Goal: Find specific page/section: Find specific page/section

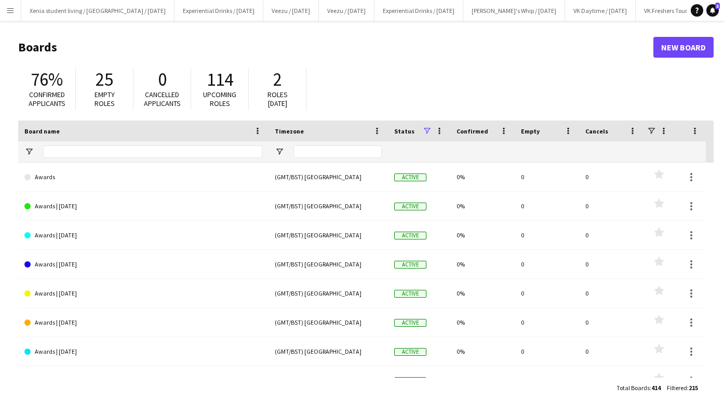
click at [12, 13] on app-icon "Menu" at bounding box center [10, 10] width 8 height 8
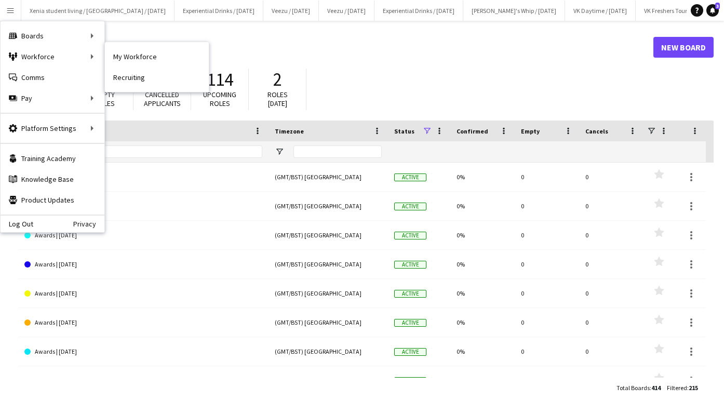
click at [132, 58] on link "My Workforce" at bounding box center [157, 56] width 104 height 21
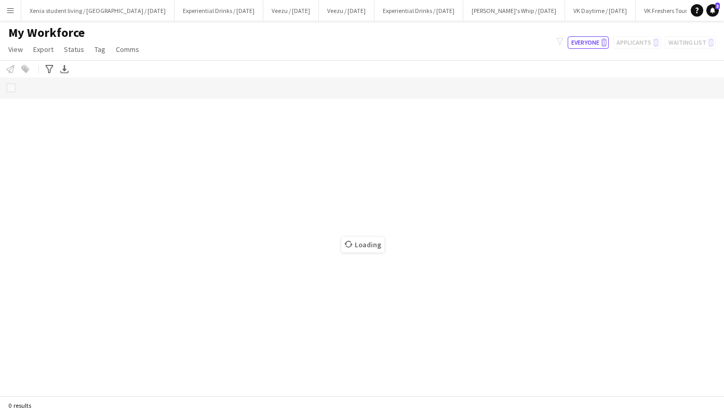
click at [10, 11] on app-icon "Menu" at bounding box center [10, 10] width 8 height 8
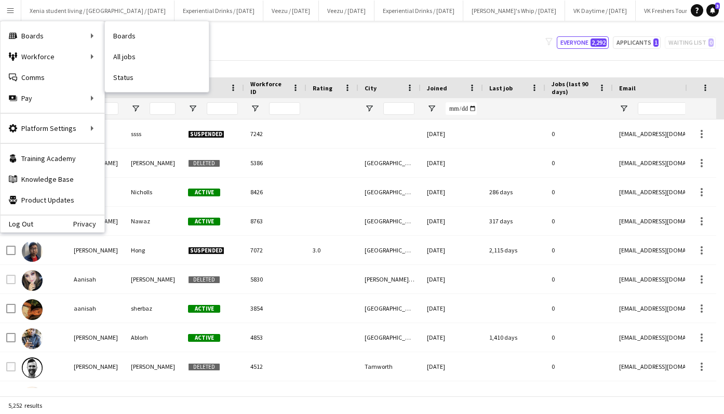
click at [128, 51] on link "All jobs" at bounding box center [157, 56] width 104 height 21
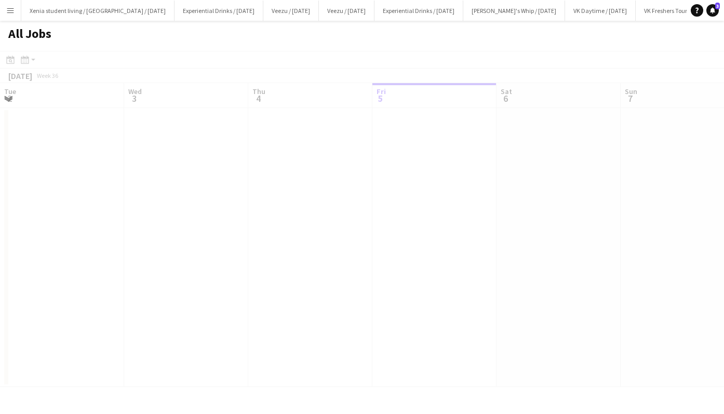
scroll to position [0, 248]
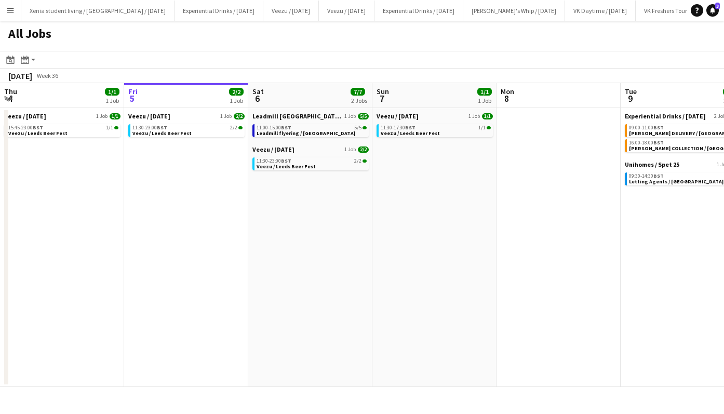
click at [186, 132] on link "11:30-23:00 BST 2/2 Veezu / Leeds Beer Fest" at bounding box center [187, 130] width 110 height 12
